Goal: Transaction & Acquisition: Purchase product/service

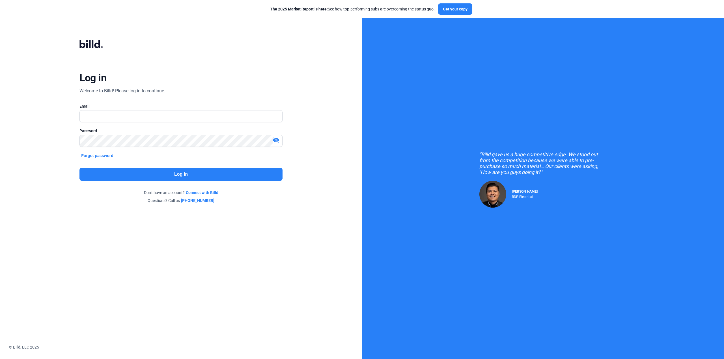
click at [92, 122] on div "Email" at bounding box center [180, 115] width 203 height 25
click at [94, 120] on input "text" at bounding box center [181, 117] width 202 height 12
type input "[PERSON_NAME][EMAIL_ADDRESS][DOMAIN_NAME]"
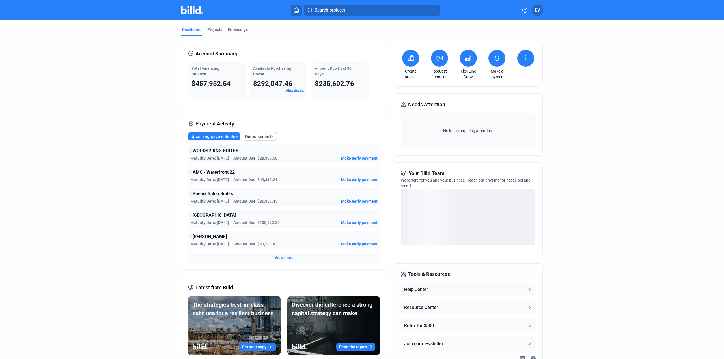
click at [406, 62] on button at bounding box center [410, 58] width 17 height 17
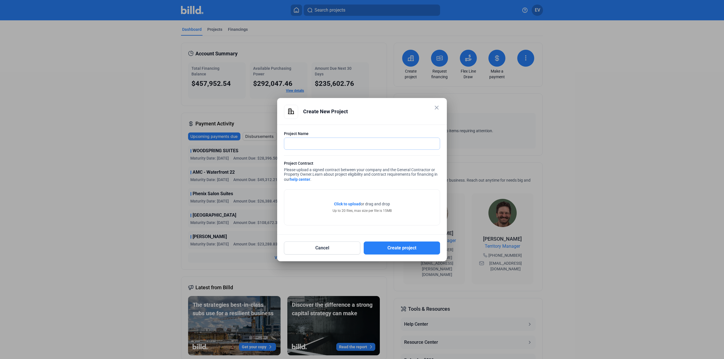
click at [309, 141] on input "text" at bounding box center [361, 144] width 155 height 12
type input "MCD [GEOGRAPHIC_DATA]"
click at [350, 204] on span "Click to upload" at bounding box center [347, 204] width 27 height 5
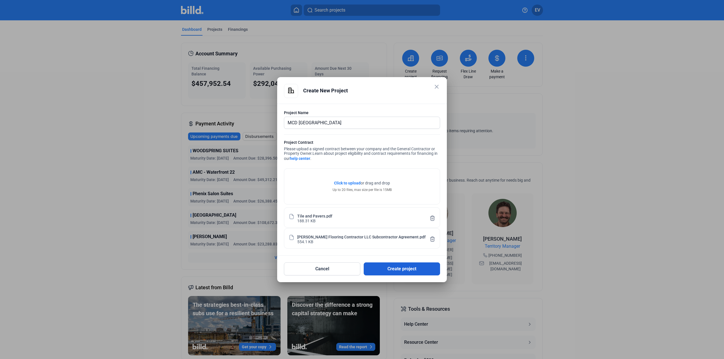
click at [403, 269] on button "Create project" at bounding box center [401, 269] width 76 height 13
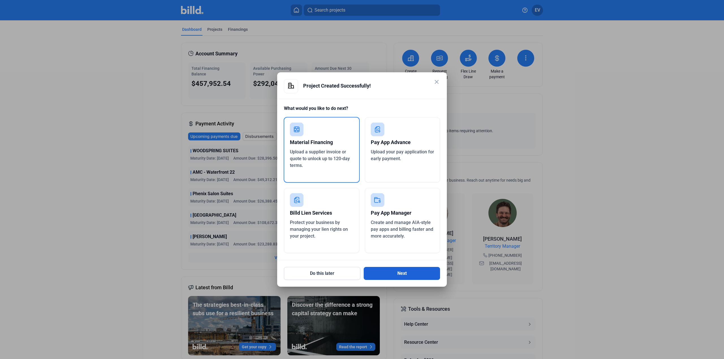
click at [410, 273] on button "Next" at bounding box center [401, 273] width 76 height 13
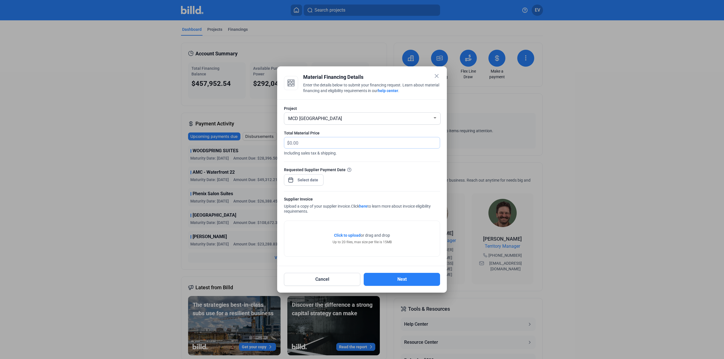
click at [299, 143] on input "text" at bounding box center [361, 142] width 144 height 11
type input "15,080.55"
click at [303, 178] on div "close Material Financing Details Enter the details below to submit your financi…" at bounding box center [362, 179] width 724 height 359
click at [319, 229] on span "9" at bounding box center [319, 229] width 10 height 10
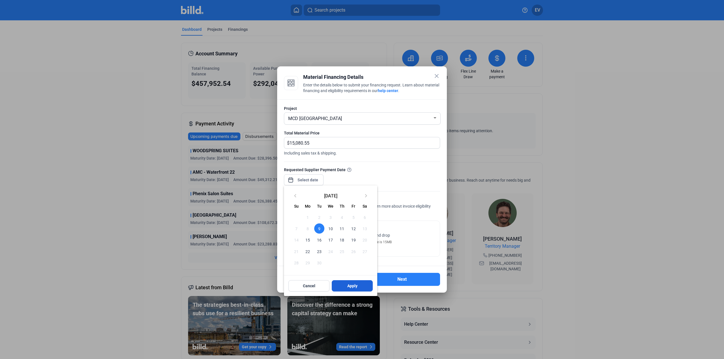
click at [345, 284] on button "Apply" at bounding box center [352, 285] width 41 height 11
type input "[DATE]"
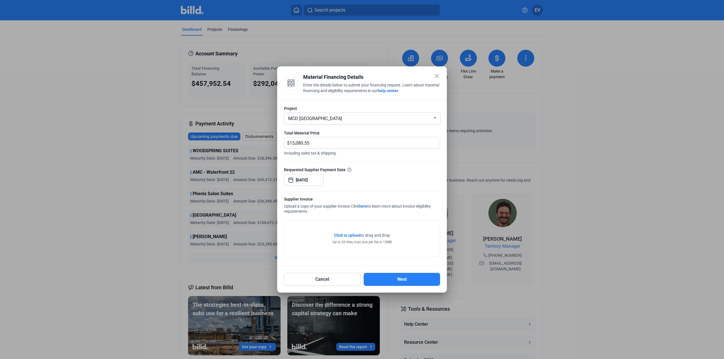
click at [348, 236] on span "Click to upload" at bounding box center [347, 235] width 27 height 5
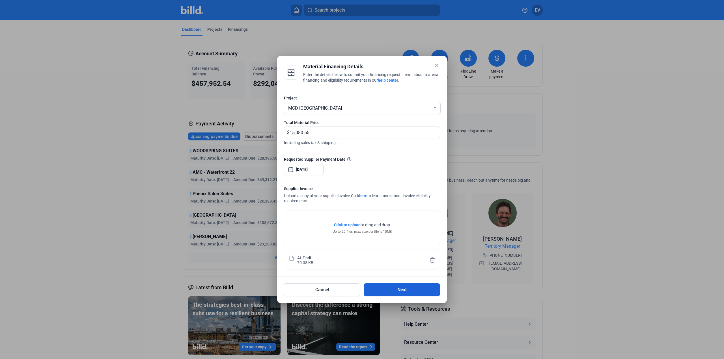
click at [410, 289] on button "Next" at bounding box center [401, 289] width 76 height 13
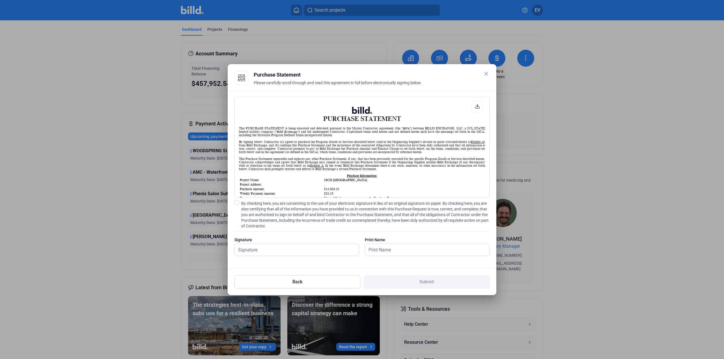
scroll to position [0, 0]
click at [476, 107] on icon at bounding box center [477, 106] width 5 height 5
click at [254, 250] on input "text" at bounding box center [294, 250] width 118 height 12
type input "[PERSON_NAME]"
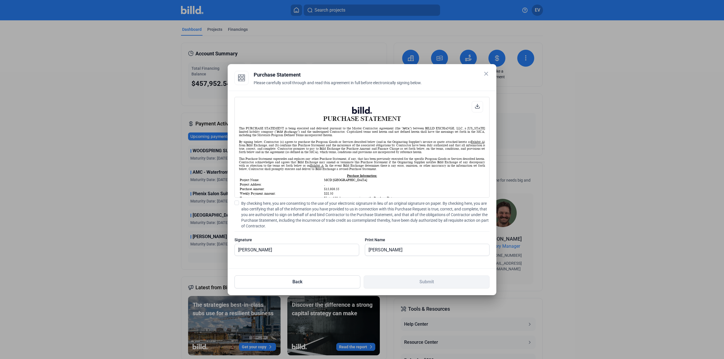
click at [236, 202] on span at bounding box center [236, 203] width 5 height 5
click at [0, 0] on input "By checking here, you are consenting to the use of your electronic signature in…" at bounding box center [0, 0] width 0 height 0
click at [443, 283] on button "Submit" at bounding box center [426, 282] width 126 height 13
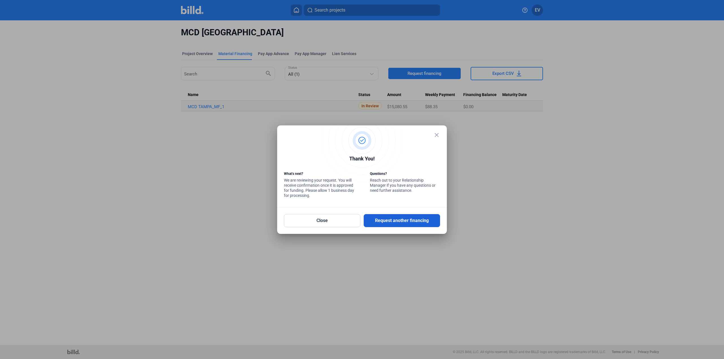
click at [413, 222] on button "Request another financing" at bounding box center [401, 220] width 76 height 13
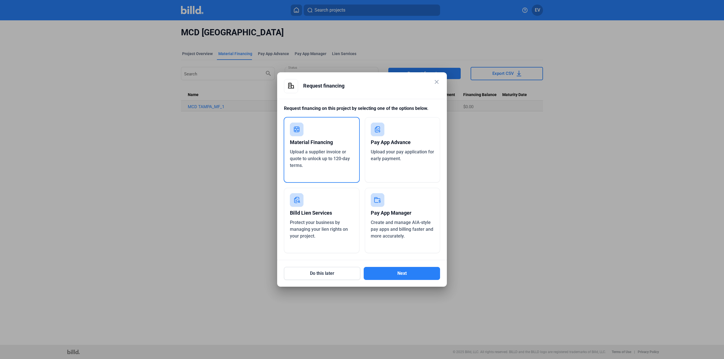
click at [310, 155] on div "Upload a supplier invoice or quote to unlock up to 120-day terms." at bounding box center [322, 159] width 64 height 20
click at [399, 275] on button "Next" at bounding box center [401, 273] width 76 height 13
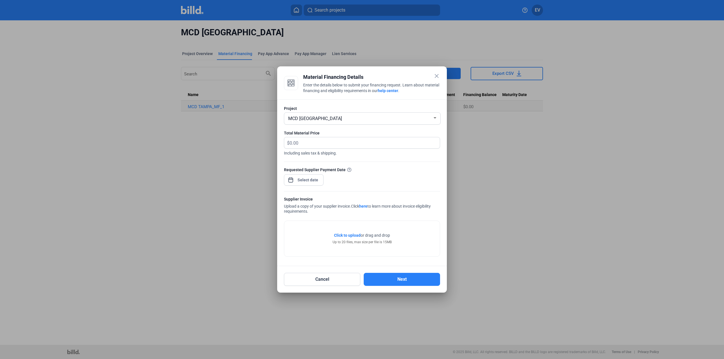
click at [435, 77] on mat-icon "close" at bounding box center [436, 76] width 7 height 7
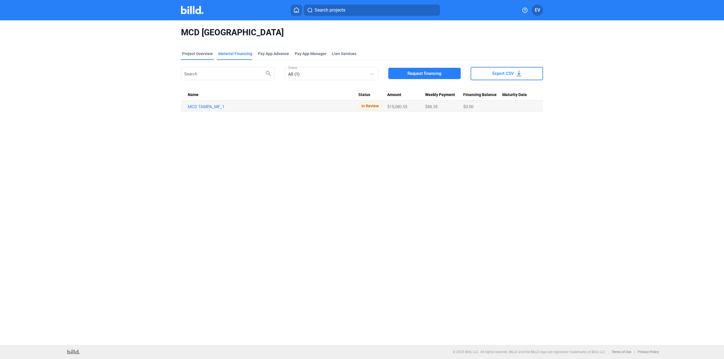
click at [188, 53] on div "Project Overview" at bounding box center [197, 54] width 31 height 6
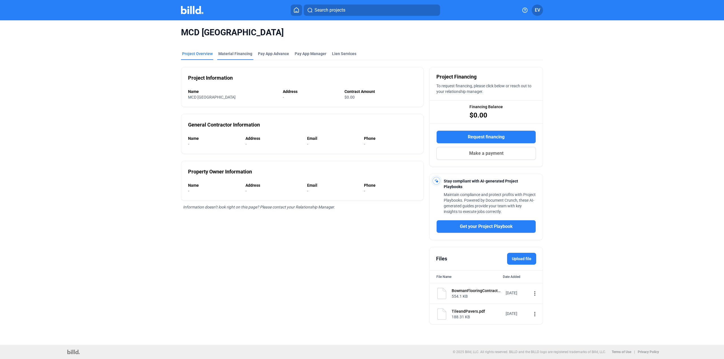
click at [231, 53] on div "Material Financing" at bounding box center [235, 54] width 34 height 6
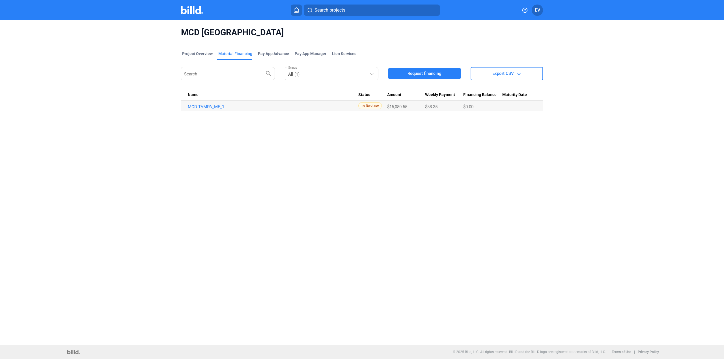
click at [188, 9] on img at bounding box center [192, 10] width 22 height 8
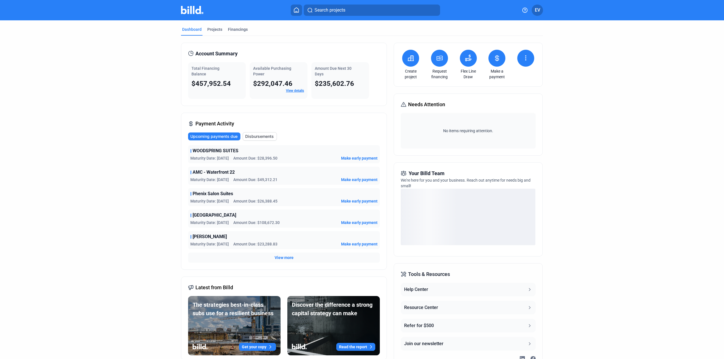
click at [442, 60] on button at bounding box center [439, 58] width 17 height 17
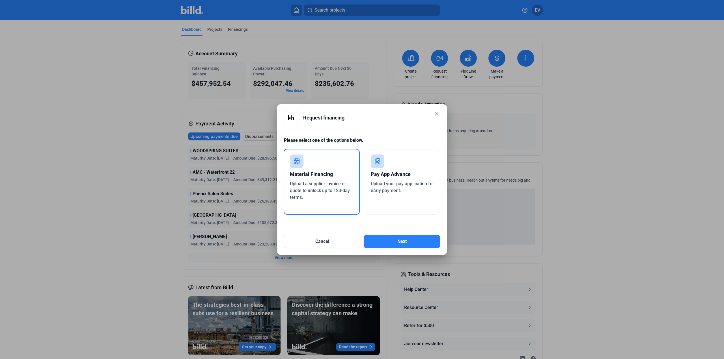
click at [316, 187] on span "Upload a supplier invoice or quote to unlock up to 120-day terms." at bounding box center [320, 190] width 60 height 19
click at [400, 242] on button "Next" at bounding box center [401, 241] width 76 height 13
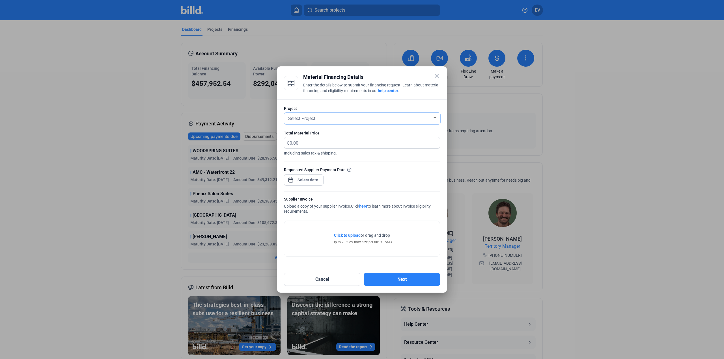
click at [302, 118] on span "Select Project" at bounding box center [301, 118] width 27 height 5
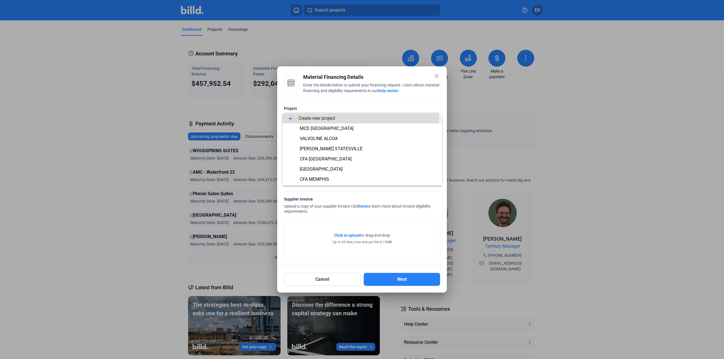
click at [302, 118] on span "add Create new project" at bounding box center [362, 118] width 150 height 10
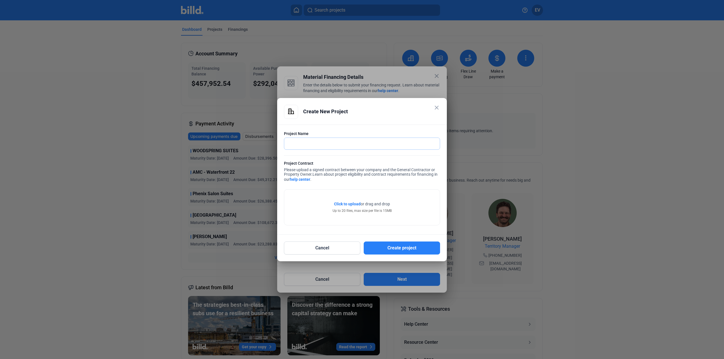
click at [300, 146] on input "text" at bounding box center [361, 144] width 155 height 12
type input "PARKERS [PERSON_NAME]"
click at [339, 203] on span "Click to upload" at bounding box center [347, 204] width 27 height 5
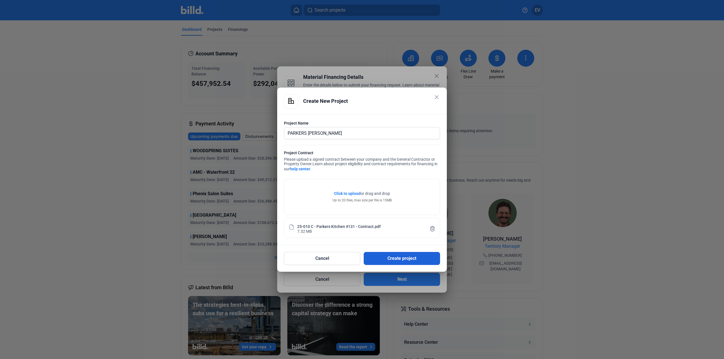
click at [395, 259] on button "Create project" at bounding box center [401, 258] width 76 height 13
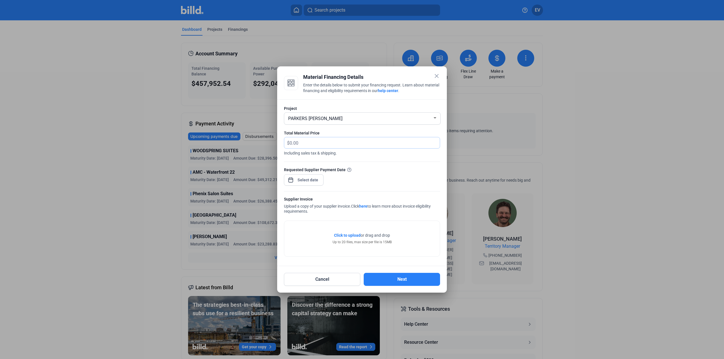
click at [308, 142] on input "text" at bounding box center [361, 142] width 144 height 11
click at [318, 144] on input "30,851" at bounding box center [364, 142] width 150 height 11
type input "30,851"
click at [304, 182] on div "close Material Financing Details Enter the details below to submit your financi…" at bounding box center [362, 179] width 724 height 359
click at [318, 229] on span "9" at bounding box center [319, 229] width 10 height 10
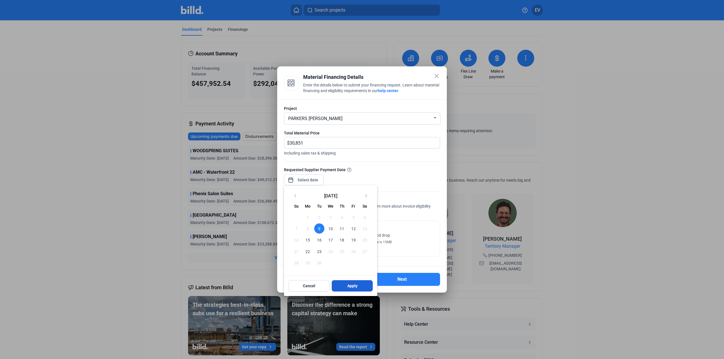
click at [350, 283] on button "Apply" at bounding box center [352, 285] width 41 height 11
type input "[DATE]"
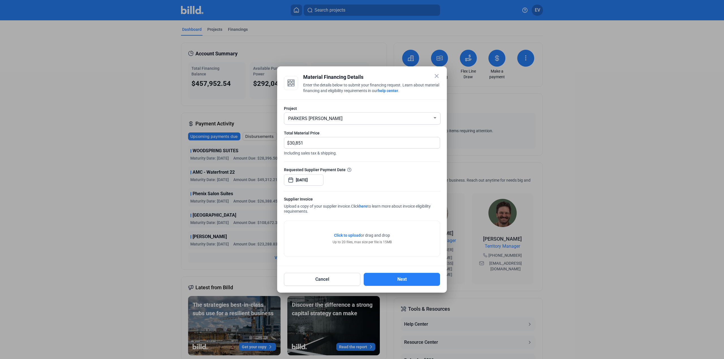
click at [345, 234] on span "Click to upload" at bounding box center [347, 235] width 27 height 5
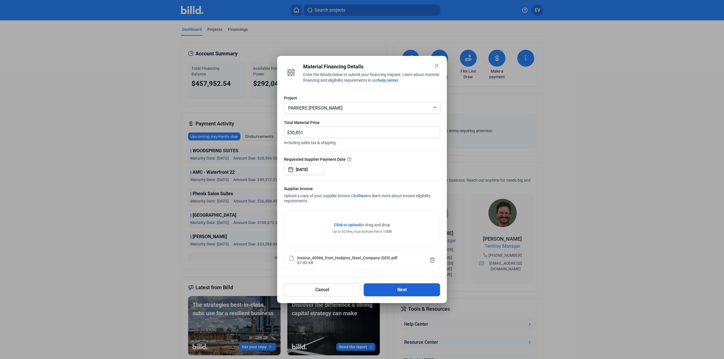
click at [397, 288] on button "Next" at bounding box center [401, 289] width 76 height 13
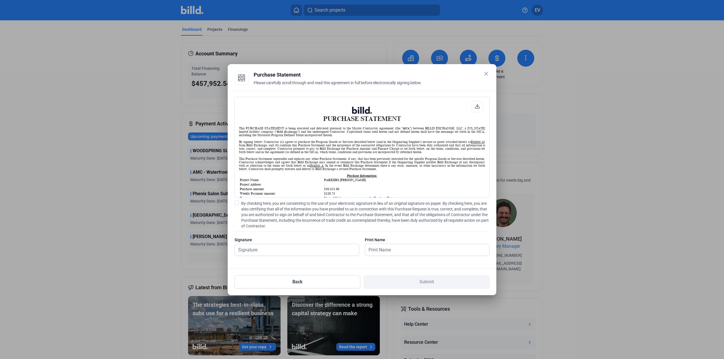
scroll to position [0, 0]
click at [477, 108] on icon at bounding box center [477, 106] width 5 height 5
click at [250, 253] on input "text" at bounding box center [294, 250] width 118 height 12
type input "[PERSON_NAME]"
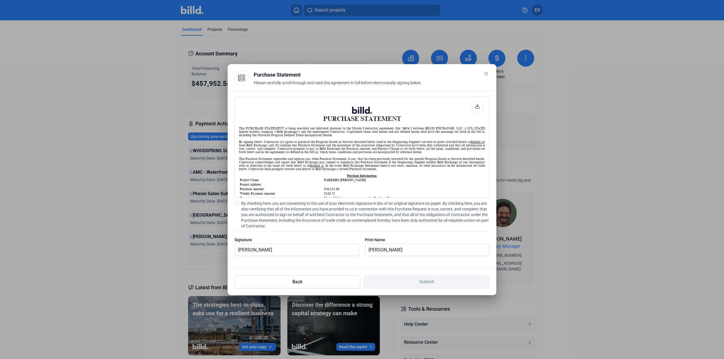
click at [238, 203] on span at bounding box center [236, 203] width 5 height 5
click at [0, 0] on input "By checking here, you are consenting to the use of your electronic signature in…" at bounding box center [0, 0] width 0 height 0
click at [440, 281] on button "Submit" at bounding box center [426, 282] width 126 height 13
